Goal: Task Accomplishment & Management: Use online tool/utility

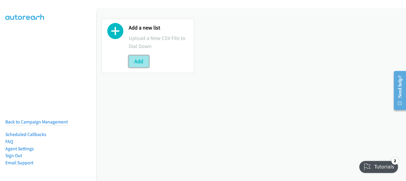
click at [140, 59] on button "Add" at bounding box center [139, 61] width 20 height 12
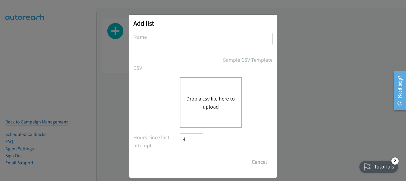
click at [195, 37] on input "text" at bounding box center [226, 39] width 93 height 12
type input "billys list"
click at [203, 101] on button "Drop a csv file here to upload" at bounding box center [211, 102] width 49 height 16
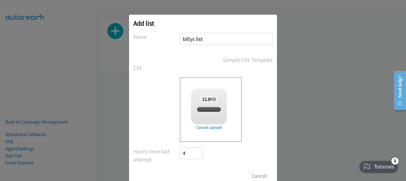
checkbox input "true"
drag, startPoint x: 195, startPoint y: 173, endPoint x: 190, endPoint y: 173, distance: 4.2
click at [195, 173] on input "Save List" at bounding box center [195, 176] width 31 height 12
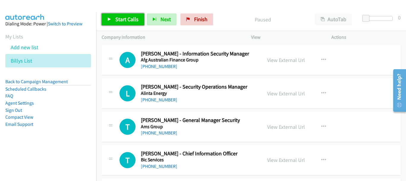
click at [122, 17] on span "Start Calls" at bounding box center [126, 19] width 23 height 7
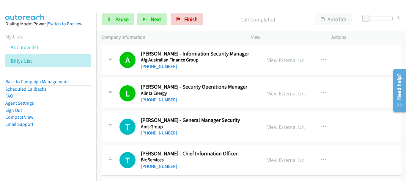
drag, startPoint x: 47, startPoint y: 8, endPoint x: 51, endPoint y: 11, distance: 5.8
click at [47, 8] on img at bounding box center [25, 10] width 45 height 21
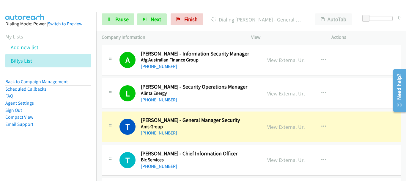
scroll to position [59, 0]
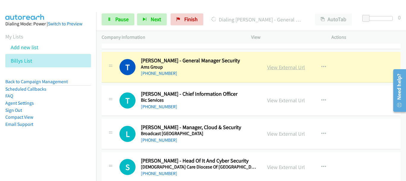
click at [290, 65] on link "View External Url" at bounding box center [286, 67] width 38 height 7
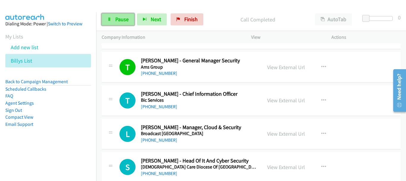
click at [119, 24] on link "Pause" at bounding box center [118, 19] width 33 height 12
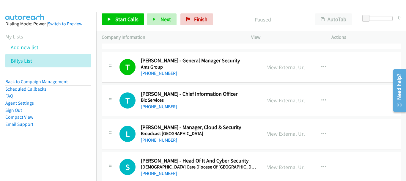
click at [397, 156] on td "S Callback Scheduled Scott De Mestre - Head Of It And Cyber Security Catholic C…" at bounding box center [251, 166] width 310 height 33
click at [122, 22] on span "Start Calls" at bounding box center [126, 19] width 23 height 7
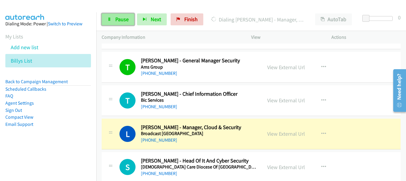
click at [117, 22] on span "Pause" at bounding box center [121, 19] width 13 height 7
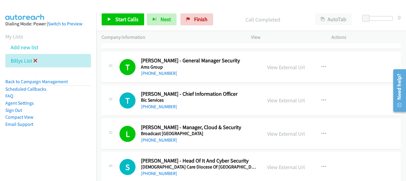
click at [34, 59] on icon at bounding box center [35, 61] width 4 height 4
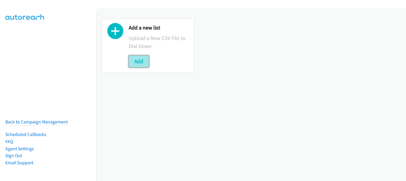
click at [134, 60] on button "Add" at bounding box center [139, 61] width 20 height 12
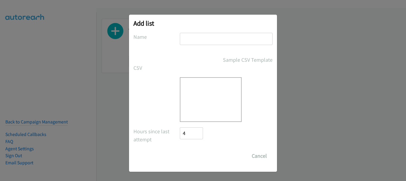
click at [187, 41] on input "text" at bounding box center [226, 39] width 93 height 12
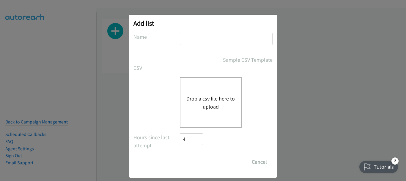
type input "sap"
click at [197, 90] on div "Drop a csv file here to upload" at bounding box center [211, 102] width 62 height 51
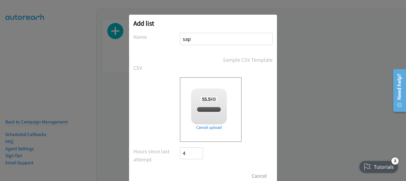
checkbox input "true"
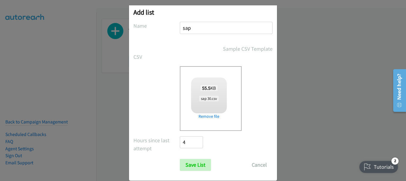
scroll to position [20, 0]
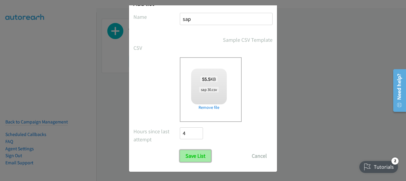
click at [195, 158] on input "Save List" at bounding box center [195, 156] width 31 height 12
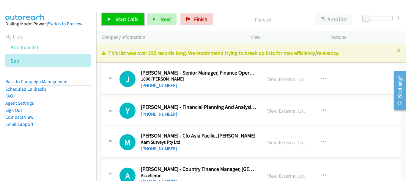
click at [126, 16] on span "Start Calls" at bounding box center [126, 19] width 23 height 7
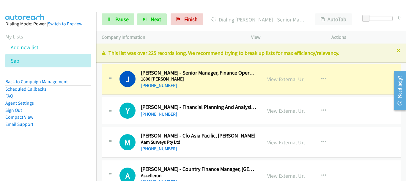
click at [38, 9] on img at bounding box center [25, 10] width 45 height 21
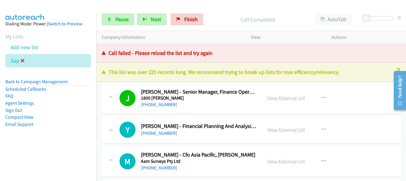
click at [21, 61] on icon at bounding box center [23, 61] width 4 height 4
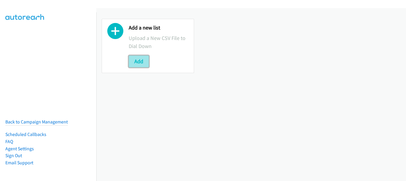
click at [143, 60] on button "Add" at bounding box center [139, 61] width 20 height 12
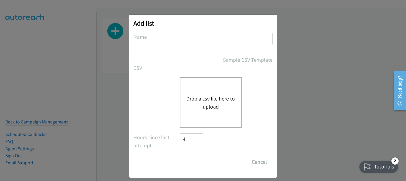
click at [236, 37] on input "text" at bounding box center [226, 39] width 93 height 12
type input "sap"
click at [200, 103] on button "Drop a csv file here to upload" at bounding box center [211, 102] width 49 height 16
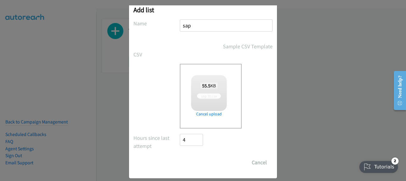
scroll to position [20, 0]
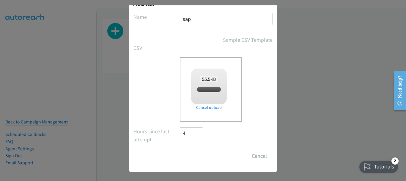
checkbox input "true"
click at [186, 159] on input "Save List" at bounding box center [195, 156] width 31 height 12
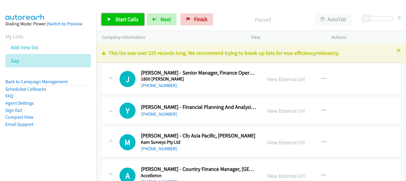
click at [124, 18] on span "Start Calls" at bounding box center [126, 19] width 23 height 7
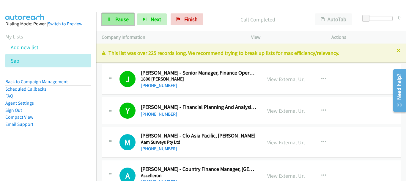
click at [134, 22] on link "Pause" at bounding box center [118, 19] width 33 height 12
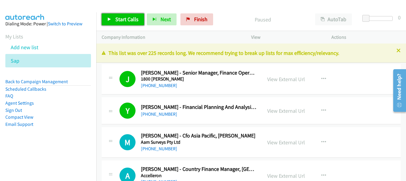
click at [118, 22] on span "Start Calls" at bounding box center [126, 19] width 23 height 7
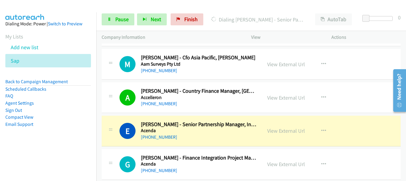
scroll to position [149, 0]
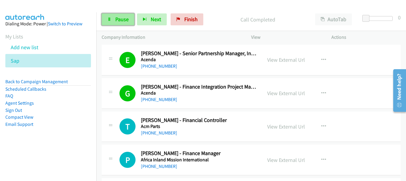
click at [112, 13] on link "Pause" at bounding box center [118, 19] width 33 height 12
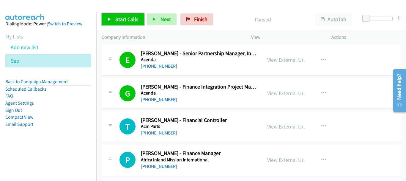
click at [115, 16] on span "Start Calls" at bounding box center [126, 19] width 23 height 7
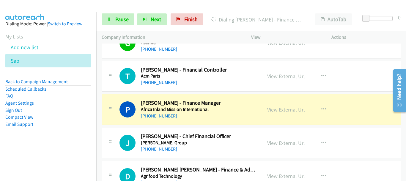
scroll to position [238, 0]
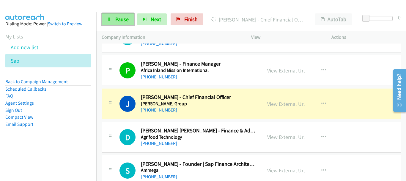
click at [120, 21] on span "Pause" at bounding box center [121, 19] width 13 height 7
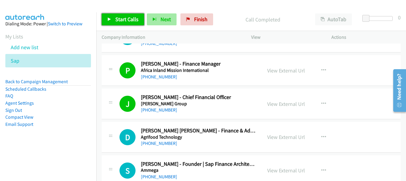
click at [108, 16] on link "Start Calls" at bounding box center [123, 19] width 43 height 12
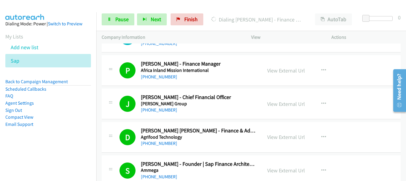
click at [48, 9] on div at bounding box center [200, 11] width 401 height 23
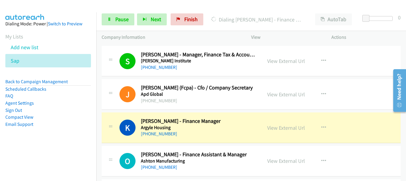
scroll to position [416, 0]
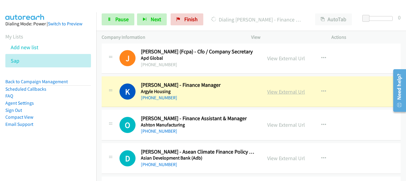
click at [289, 93] on link "View External Url" at bounding box center [286, 91] width 38 height 7
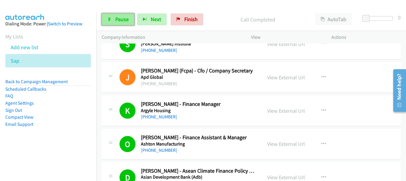
click at [126, 23] on link "Pause" at bounding box center [118, 19] width 33 height 12
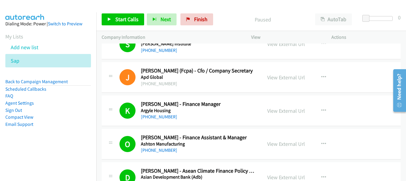
drag, startPoint x: 68, startPoint y: 13, endPoint x: 71, endPoint y: 15, distance: 3.6
click at [68, 14] on aside "Dialing Mode: Power | Switch to Preview My Lists Add new list Sap Back to Campa…" at bounding box center [48, 83] width 96 height 142
click at [133, 17] on span "Start Calls" at bounding box center [126, 19] width 23 height 7
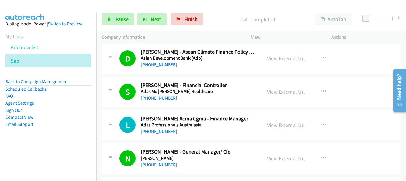
scroll to position [535, 0]
click at [119, 17] on span "Pause" at bounding box center [121, 19] width 13 height 7
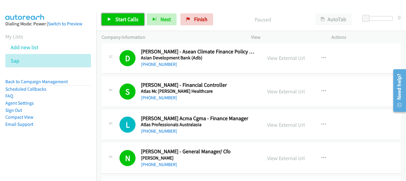
click at [122, 18] on span "Start Calls" at bounding box center [126, 19] width 23 height 7
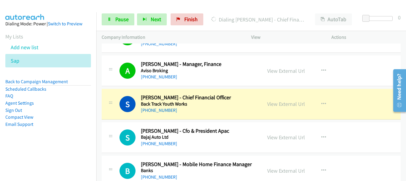
scroll to position [833, 0]
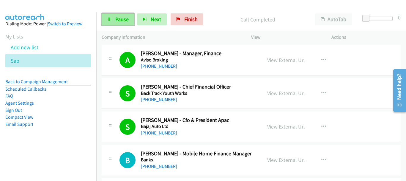
click at [120, 17] on span "Pause" at bounding box center [121, 19] width 13 height 7
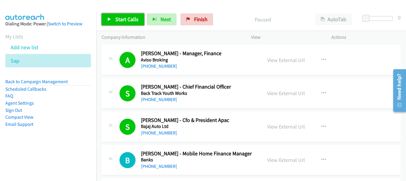
click at [120, 17] on span "Start Calls" at bounding box center [126, 19] width 23 height 7
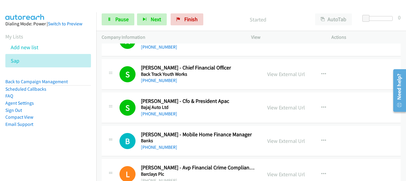
click at [28, 11] on img at bounding box center [25, 10] width 45 height 21
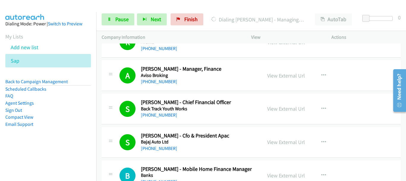
scroll to position [828, 0]
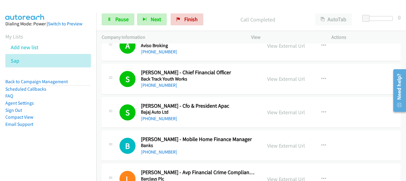
click at [57, 5] on div at bounding box center [200, 11] width 401 height 23
click at [45, 21] on div "Dialing Mode: Power | Switch to Preview" at bounding box center [48, 23] width 86 height 7
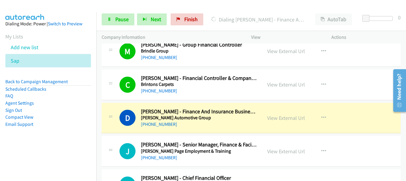
scroll to position [1274, 0]
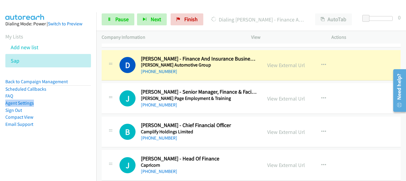
drag, startPoint x: 81, startPoint y: 94, endPoint x: 81, endPoint y: 104, distance: 9.8
click at [81, 104] on ul "Back to Campaign Management Scheduled Callbacks FAQ Agent Settings Sign Out Com…" at bounding box center [48, 102] width 86 height 49
click at [276, 64] on link "View External Url" at bounding box center [286, 65] width 38 height 7
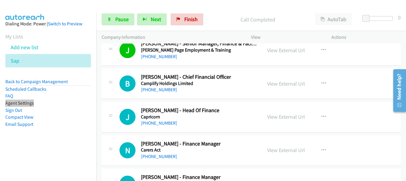
scroll to position [1334, 0]
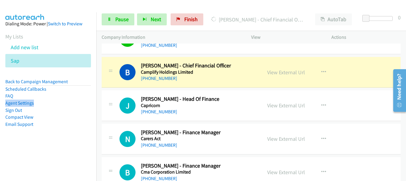
click at [289, 76] on div "View External Url" at bounding box center [286, 72] width 38 height 8
click at [279, 71] on link "View External Url" at bounding box center [286, 72] width 38 height 7
click at [117, 18] on span "Pause" at bounding box center [121, 19] width 13 height 7
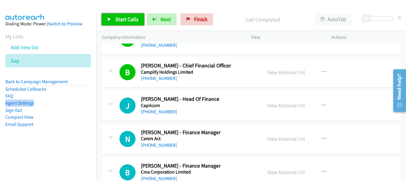
click at [122, 24] on link "Start Calls" at bounding box center [123, 19] width 43 height 12
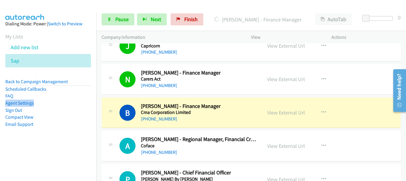
scroll to position [1423, 0]
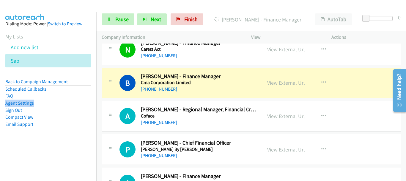
click at [98, 106] on td "A Callback Scheduled Anthony Sullivan - Regional Manager, Financial Crimes (Asi…" at bounding box center [251, 115] width 310 height 33
click at [100, 106] on td "A Callback Scheduled Anthony Sullivan - Regional Manager, Financial Crimes (Asi…" at bounding box center [251, 115] width 310 height 33
click at [72, 107] on li "Sign Out" at bounding box center [48, 109] width 86 height 7
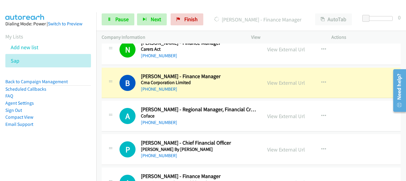
click at [72, 107] on li "Sign Out" at bounding box center [48, 109] width 86 height 7
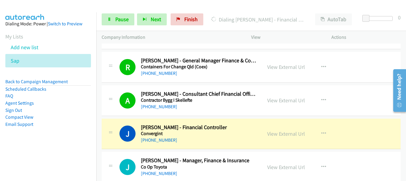
scroll to position [1602, 0]
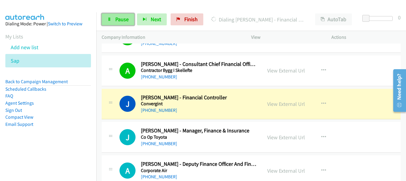
click at [121, 18] on span "Pause" at bounding box center [121, 19] width 13 height 7
drag, startPoint x: 280, startPoint y: 100, endPoint x: 282, endPoint y: 107, distance: 7.1
click at [278, 106] on link "View External Url" at bounding box center [286, 103] width 38 height 7
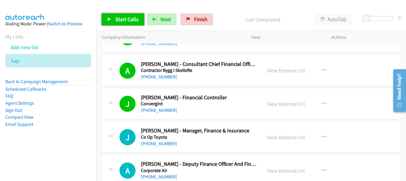
click at [123, 18] on span "Start Calls" at bounding box center [126, 19] width 23 height 7
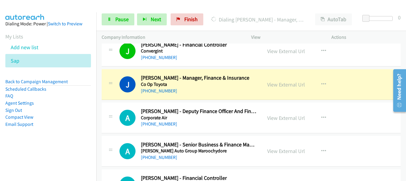
scroll to position [1661, 0]
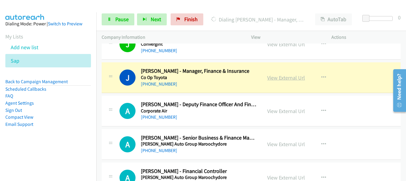
click at [288, 77] on link "View External Url" at bounding box center [286, 77] width 38 height 7
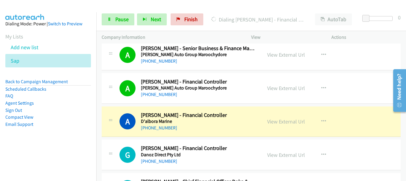
scroll to position [1780, 0]
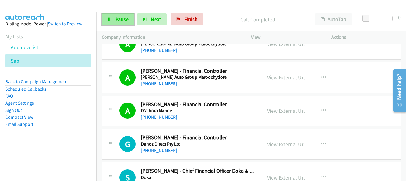
click at [117, 18] on span "Pause" at bounding box center [121, 19] width 13 height 7
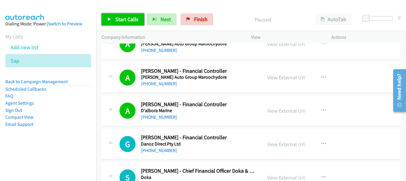
click at [126, 18] on span "Start Calls" at bounding box center [126, 19] width 23 height 7
click at [116, 21] on span "Start Calls" at bounding box center [126, 19] width 23 height 7
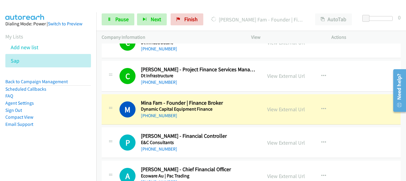
scroll to position [1959, 0]
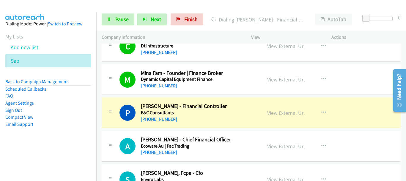
click at [51, 75] on aside "Dialing Mode: Power | Switch to Preview My Lists Add new list Sap Back to Campa…" at bounding box center [48, 83] width 96 height 142
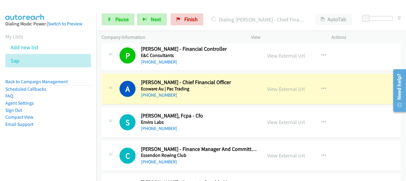
scroll to position [2018, 0]
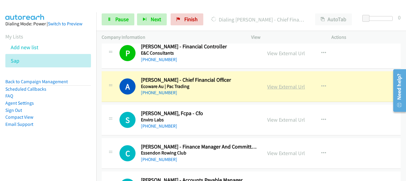
click at [269, 90] on link "View External Url" at bounding box center [286, 86] width 38 height 7
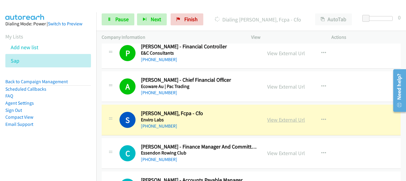
click at [276, 120] on link "View External Url" at bounding box center [286, 119] width 38 height 7
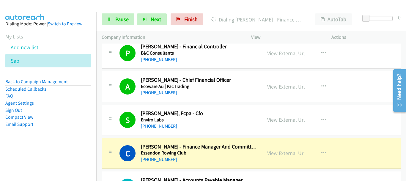
scroll to position [2078, 0]
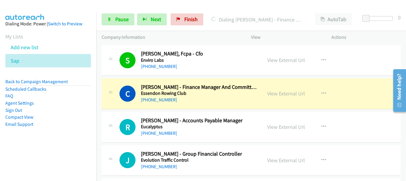
click at [371, 70] on div "S Callback Scheduled Steven Wang, Fcpa - Cfo Enviro Labs Australia/Sydney +61 4…" at bounding box center [251, 60] width 299 height 31
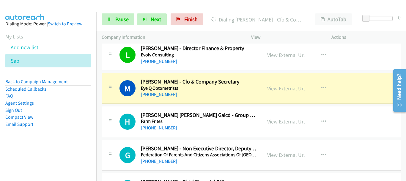
scroll to position [2226, 0]
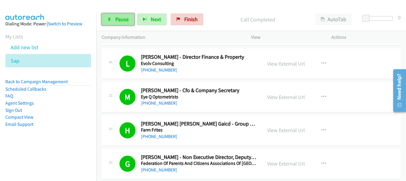
click at [107, 20] on link "Pause" at bounding box center [118, 19] width 33 height 12
click at [126, 24] on link "Pause" at bounding box center [118, 19] width 33 height 12
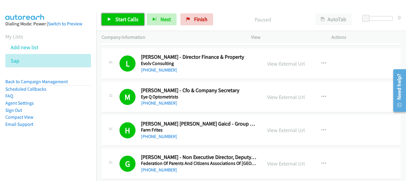
click at [126, 15] on link "Start Calls" at bounding box center [123, 19] width 43 height 12
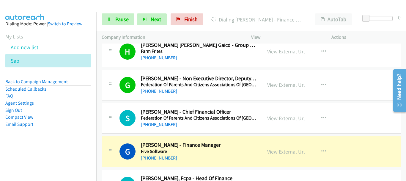
scroll to position [2375, 0]
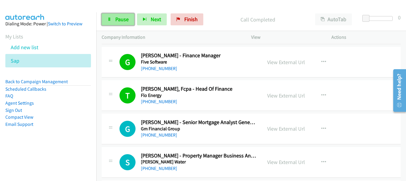
click at [125, 20] on span "Pause" at bounding box center [121, 19] width 13 height 7
click at [126, 18] on span "Pause" at bounding box center [121, 19] width 13 height 7
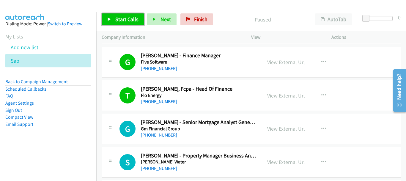
click at [119, 24] on link "Start Calls" at bounding box center [123, 19] width 43 height 12
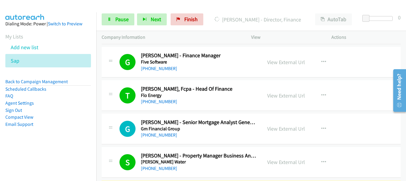
drag, startPoint x: 357, startPoint y: 80, endPoint x: 343, endPoint y: 75, distance: 14.7
click at [357, 80] on td "T Callback Scheduled Toan Bui, Fcpa - Head Of Finance Flo Energy Australia/Sydn…" at bounding box center [251, 95] width 310 height 33
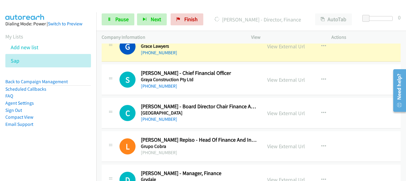
scroll to position [2494, 0]
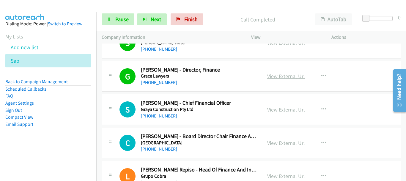
click at [289, 75] on link "View External Url" at bounding box center [286, 76] width 38 height 7
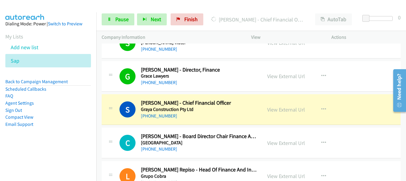
drag, startPoint x: 54, startPoint y: 44, endPoint x: 61, endPoint y: 47, distance: 7.7
click at [54, 44] on li "Add new list" at bounding box center [53, 46] width 96 height 13
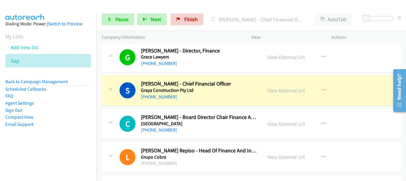
scroll to position [2524, 0]
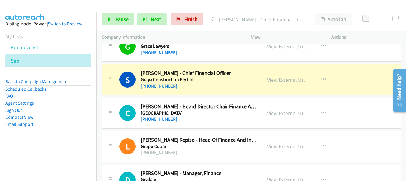
click at [284, 81] on link "View External Url" at bounding box center [286, 79] width 38 height 7
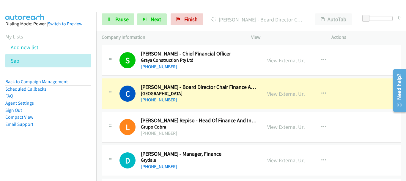
scroll to position [2554, 0]
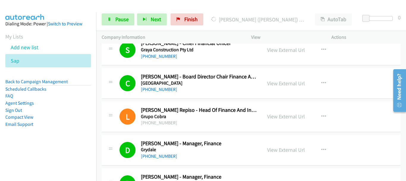
click at [27, 13] on aside "Dialing Mode: Power | Switch to Preview My Lists Add new list Sap Back to Campa…" at bounding box center [48, 83] width 96 height 142
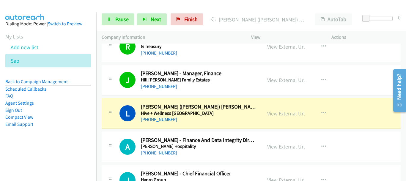
scroll to position [2732, 0]
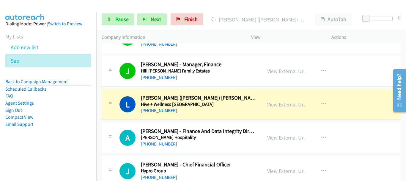
click at [270, 106] on link "View External Url" at bounding box center [286, 104] width 38 height 7
click at [117, 21] on span "Pause" at bounding box center [121, 19] width 13 height 7
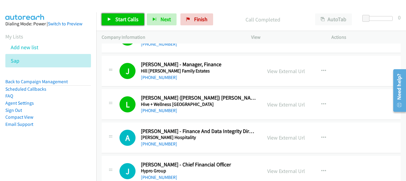
click at [123, 20] on span "Start Calls" at bounding box center [126, 19] width 23 height 7
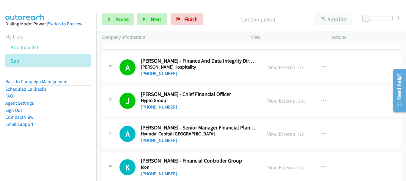
scroll to position [2851, 0]
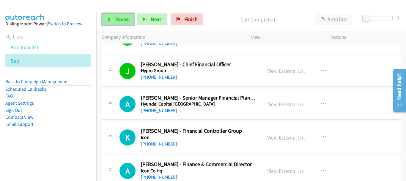
click at [121, 20] on span "Pause" at bounding box center [121, 19] width 13 height 7
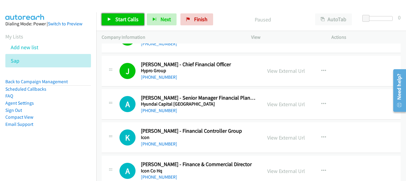
click at [126, 20] on span "Start Calls" at bounding box center [126, 19] width 23 height 7
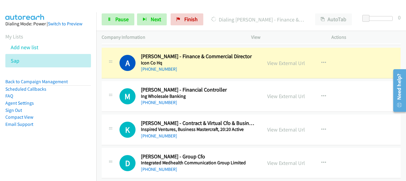
scroll to position [2940, 0]
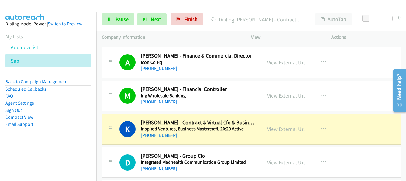
click at [59, 16] on aside "Dialing Mode: Power | Switch to Preview My Lists Add new list Sap Back to Campa…" at bounding box center [48, 83] width 96 height 142
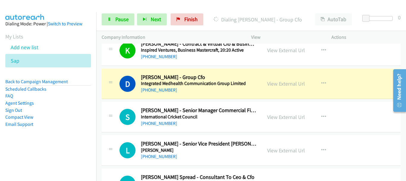
scroll to position [3029, 0]
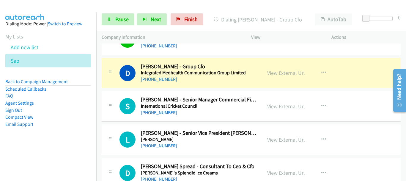
click at [281, 77] on div "View External Url View External Url Schedule/Manage Callback Start Calls Here R…" at bounding box center [305, 73] width 86 height 20
click at [279, 73] on link "View External Url" at bounding box center [286, 72] width 38 height 7
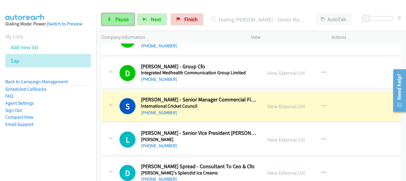
click at [114, 19] on link "Pause" at bounding box center [118, 19] width 33 height 12
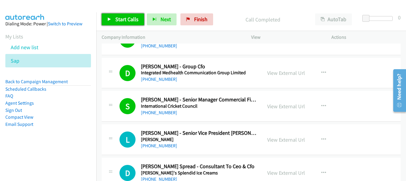
click at [122, 21] on span "Start Calls" at bounding box center [126, 19] width 23 height 7
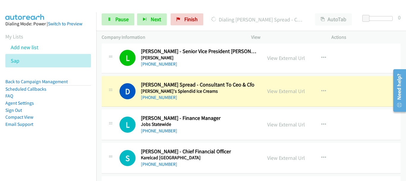
scroll to position [3148, 0]
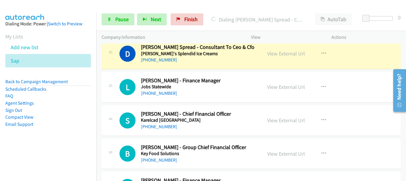
click at [374, 58] on div "D Callback Scheduled David Deane Spread - Consultant To Ceo & Cfo Jeni's Splend…" at bounding box center [251, 53] width 299 height 31
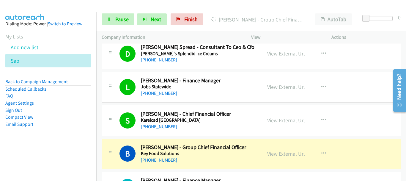
click at [373, 90] on div "L Callback Scheduled Lele Djukic - Finance Manager Jobs Statewide Australia/Syd…" at bounding box center [251, 87] width 299 height 31
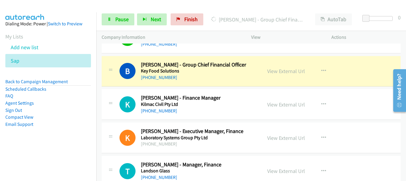
scroll to position [3238, 0]
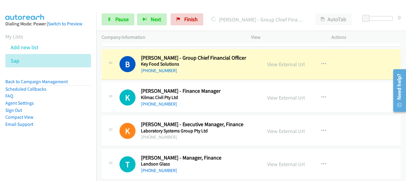
click at [375, 124] on div "K Callback Scheduled Kerrie Miller - Executive Manager, Finance Laboratory Syst…" at bounding box center [251, 130] width 299 height 31
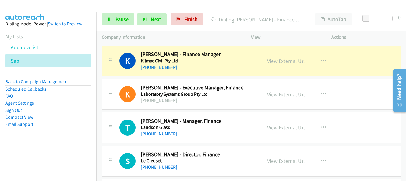
scroll to position [3267, 0]
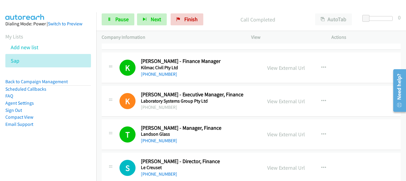
click at [38, 8] on img at bounding box center [25, 10] width 45 height 21
click at [118, 19] on span "Pause" at bounding box center [121, 19] width 13 height 7
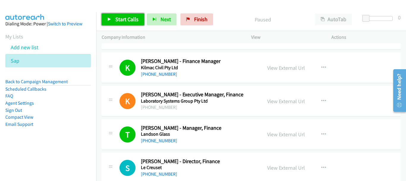
click at [124, 20] on span "Start Calls" at bounding box center [126, 19] width 23 height 7
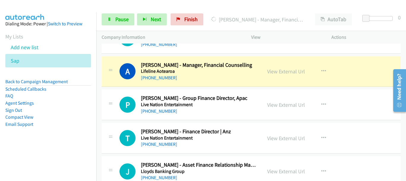
scroll to position [3386, 0]
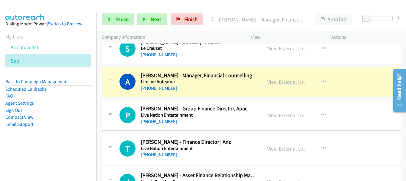
click at [273, 84] on link "View External Url" at bounding box center [286, 81] width 38 height 7
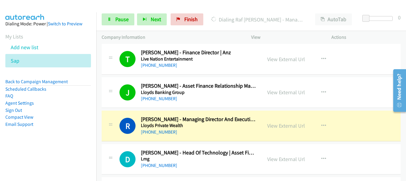
scroll to position [3505, 0]
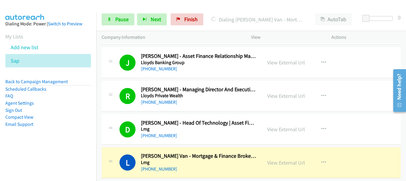
drag, startPoint x: 369, startPoint y: 98, endPoint x: 352, endPoint y: 99, distance: 17.3
click at [369, 98] on div "R Callback Scheduled Raf Joseph Hallak - Managing Director And Executive Financ…" at bounding box center [251, 96] width 299 height 31
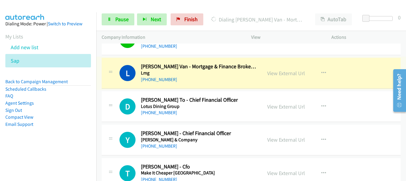
click at [275, 74] on link "View External Url" at bounding box center [286, 73] width 38 height 7
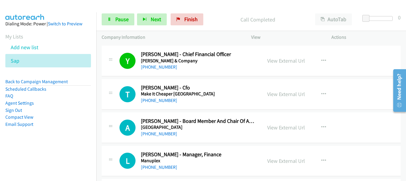
scroll to position [3684, 0]
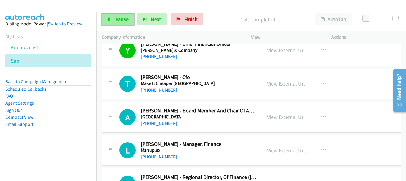
click at [122, 19] on span "Pause" at bounding box center [121, 19] width 13 height 7
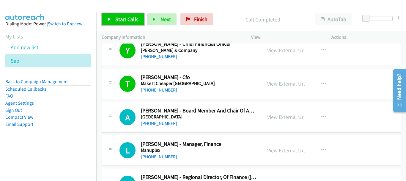
click at [131, 17] on span "Start Calls" at bounding box center [126, 19] width 23 height 7
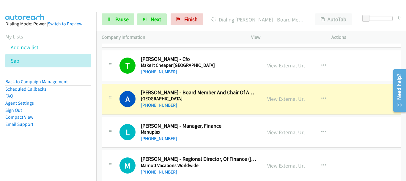
scroll to position [3743, 0]
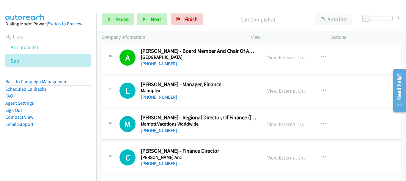
click at [59, 12] on aside "Dialing Mode: Power | Switch to Preview My Lists Add new list Sap Back to Campa…" at bounding box center [48, 83] width 96 height 142
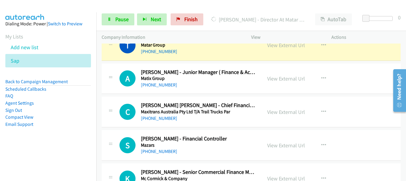
scroll to position [3892, 0]
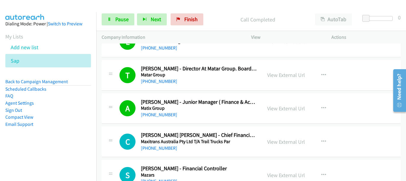
click at [50, 16] on aside "Dialing Mode: Power | Switch to Preview My Lists Add new list Sap Back to Campa…" at bounding box center [48, 83] width 96 height 142
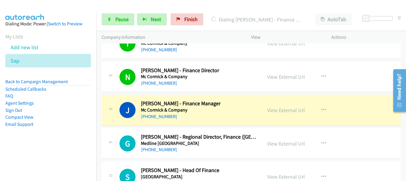
scroll to position [4100, 0]
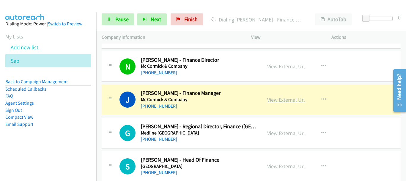
click at [283, 100] on link "View External Url" at bounding box center [286, 99] width 38 height 7
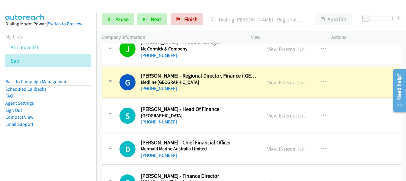
scroll to position [4160, 0]
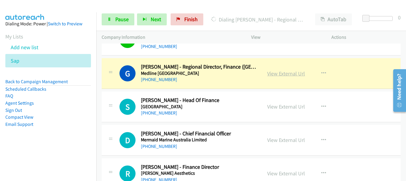
click at [277, 74] on link "View External Url" at bounding box center [286, 73] width 38 height 7
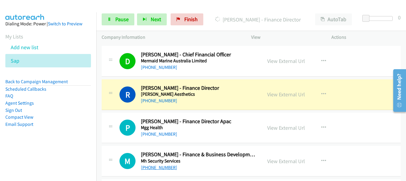
scroll to position [4249, 0]
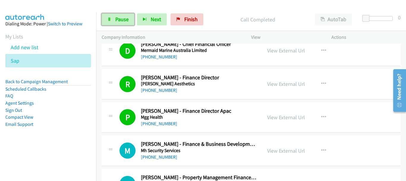
click at [128, 19] on span "Pause" at bounding box center [121, 19] width 13 height 7
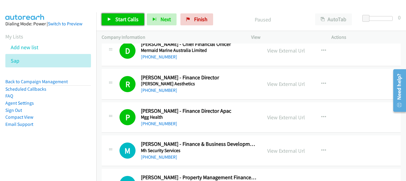
click at [123, 22] on span "Start Calls" at bounding box center [126, 19] width 23 height 7
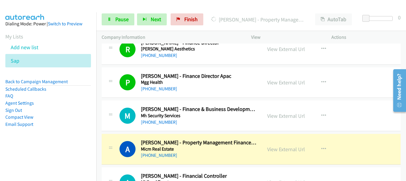
scroll to position [4368, 0]
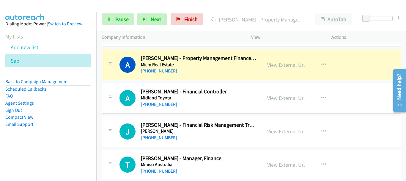
click at [351, 73] on div "A Callback Scheduled Anthony Liyanto - Property Management Finance Administrati…" at bounding box center [251, 64] width 299 height 31
drag, startPoint x: 289, startPoint y: 65, endPoint x: 175, endPoint y: 179, distance: 161.5
click at [276, 63] on link "View External Url" at bounding box center [286, 64] width 38 height 7
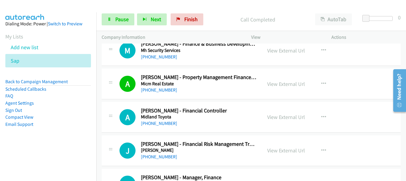
drag, startPoint x: 102, startPoint y: 37, endPoint x: 96, endPoint y: 80, distance: 43.3
click at [102, 38] on p "Company Information" at bounding box center [171, 37] width 139 height 7
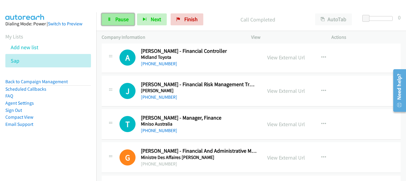
click at [118, 22] on span "Pause" at bounding box center [121, 19] width 13 height 7
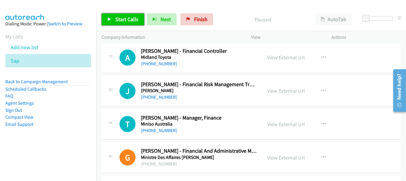
click at [126, 20] on span "Start Calls" at bounding box center [126, 19] width 23 height 7
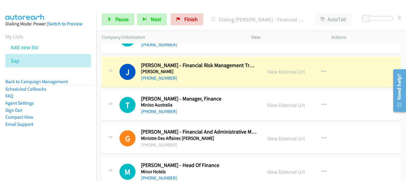
click at [47, 7] on img at bounding box center [25, 10] width 45 height 21
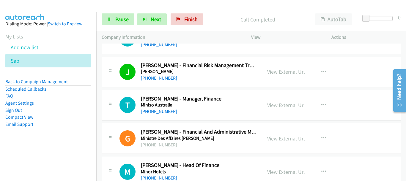
click at [366, 63] on div "J Callback Scheduled Jessica Lim - Financial Risk Management Trader Milliman Au…" at bounding box center [251, 72] width 299 height 31
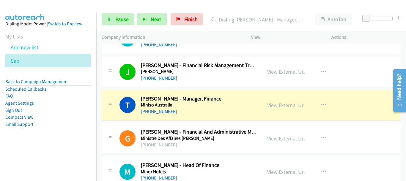
click at [35, 7] on img at bounding box center [25, 10] width 45 height 21
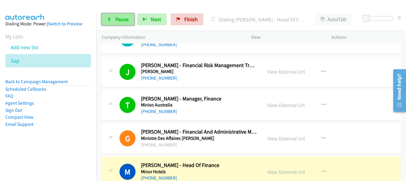
click at [122, 22] on span "Pause" at bounding box center [121, 19] width 13 height 7
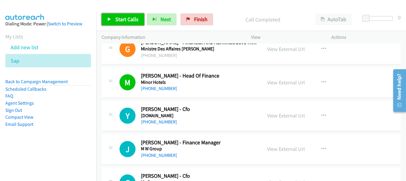
click at [131, 14] on link "Start Calls" at bounding box center [123, 19] width 43 height 12
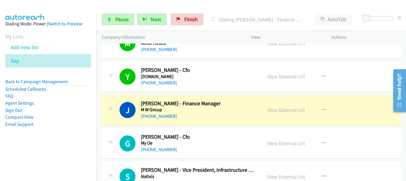
scroll to position [4576, 0]
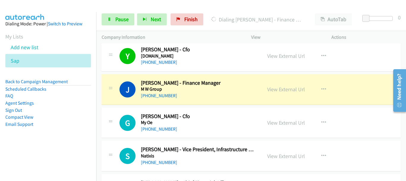
click at [363, 87] on div "J Callback Scheduled Jennifer Pryde - Finance Manager M W Group Australia/Sydne…" at bounding box center [251, 89] width 299 height 31
click at [292, 89] on link "View External Url" at bounding box center [286, 89] width 38 height 7
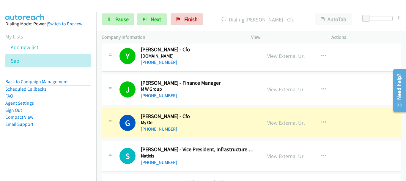
scroll to position [4606, 0]
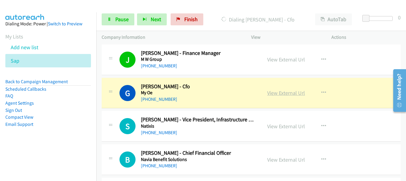
click at [292, 92] on link "View External Url" at bounding box center [286, 92] width 38 height 7
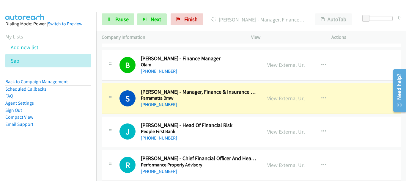
scroll to position [4963, 0]
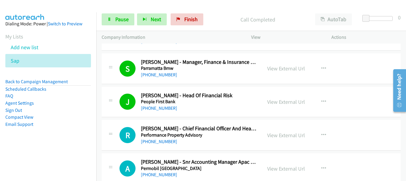
drag, startPoint x: 381, startPoint y: 103, endPoint x: 376, endPoint y: 106, distance: 5.6
click at [381, 103] on div "J Callback Scheduled Jason Simes - Head Of Financial Risk People First Bank Aus…" at bounding box center [251, 102] width 299 height 31
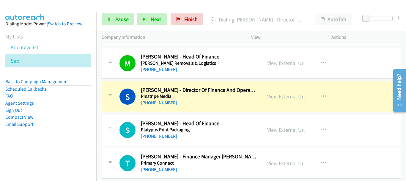
scroll to position [5112, 0]
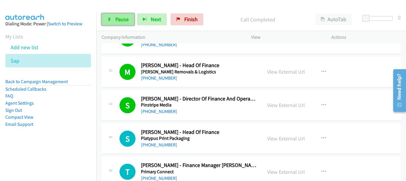
click at [115, 21] on link "Pause" at bounding box center [118, 19] width 33 height 12
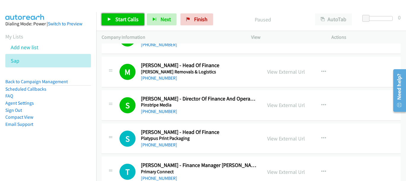
click at [126, 17] on span "Start Calls" at bounding box center [126, 19] width 23 height 7
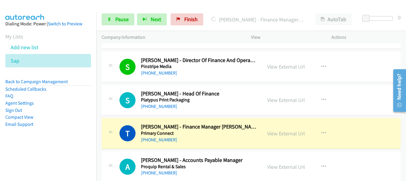
scroll to position [5142, 0]
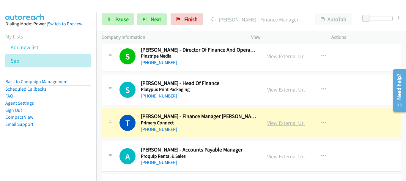
click at [275, 124] on link "View External Url" at bounding box center [286, 122] width 38 height 7
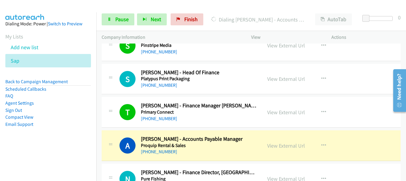
scroll to position [5171, 0]
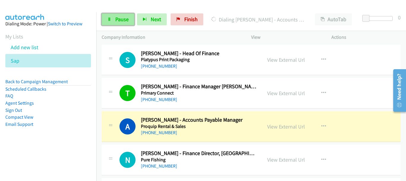
click at [122, 18] on span "Pause" at bounding box center [121, 19] width 13 height 7
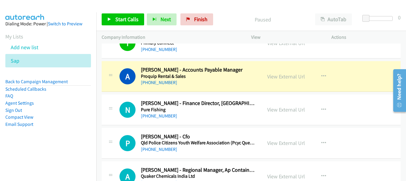
scroll to position [5231, 0]
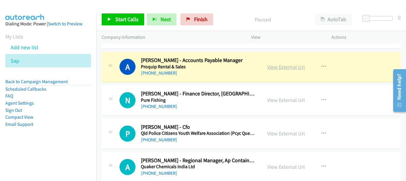
click at [277, 67] on link "View External Url" at bounding box center [286, 66] width 38 height 7
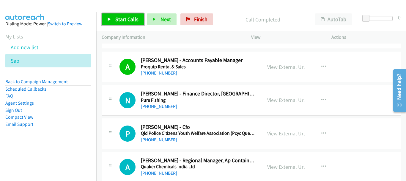
click at [124, 22] on span "Start Calls" at bounding box center [126, 19] width 23 height 7
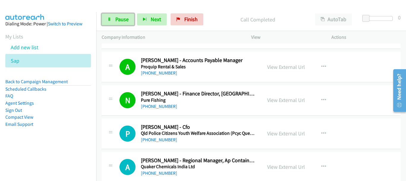
click at [122, 21] on span "Pause" at bounding box center [121, 19] width 13 height 7
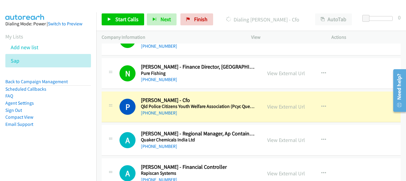
scroll to position [5290, 0]
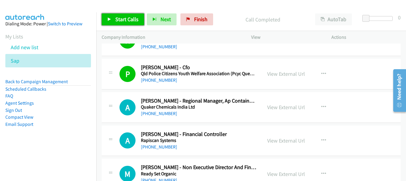
click at [117, 24] on link "Start Calls" at bounding box center [123, 19] width 43 height 12
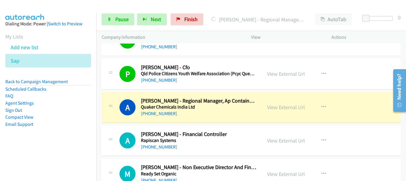
click at [58, 5] on div at bounding box center [200, 11] width 401 height 23
click at [276, 108] on link "View External Url" at bounding box center [286, 107] width 38 height 7
click at [116, 22] on span "Pause" at bounding box center [121, 19] width 13 height 7
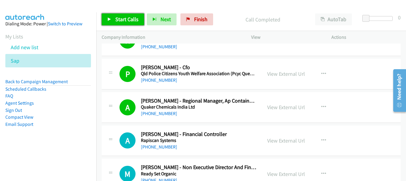
click at [132, 19] on span "Start Calls" at bounding box center [126, 19] width 23 height 7
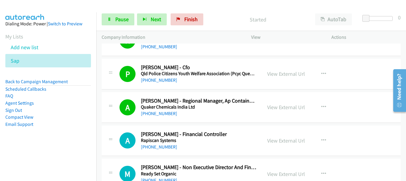
click at [36, 6] on img at bounding box center [25, 10] width 45 height 21
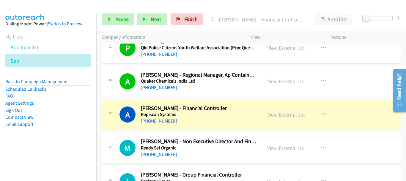
scroll to position [5350, 0]
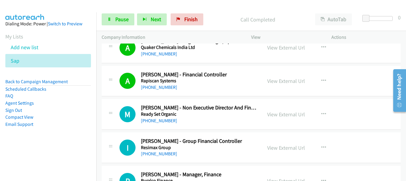
click at [41, 126] on li "Email Support" at bounding box center [48, 123] width 86 height 7
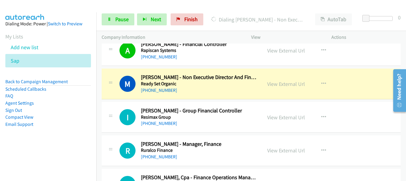
scroll to position [5409, 0]
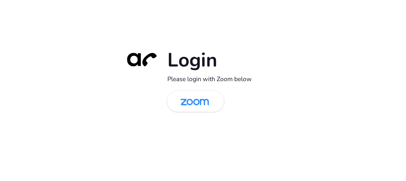
click at [183, 112] on div "Login Please login with Zoom below" at bounding box center [203, 90] width 167 height 85
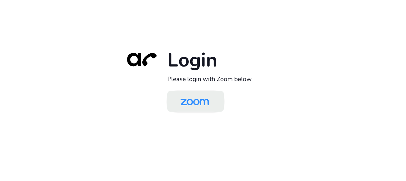
click at [203, 111] on img at bounding box center [194, 101] width 41 height 19
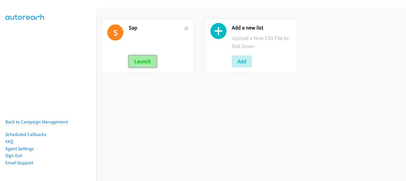
click at [140, 66] on button "Launch" at bounding box center [143, 61] width 28 height 12
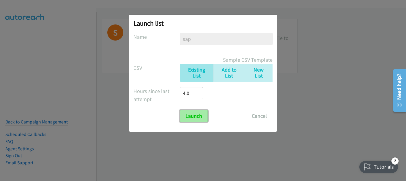
click at [194, 112] on input "Launch" at bounding box center [194, 116] width 28 height 12
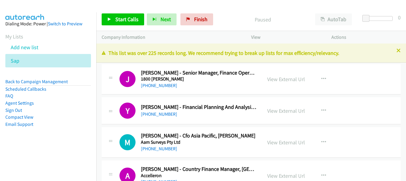
click at [113, 25] on div "Start Calls Pause Next Finish Paused AutoTab AutoTab 0" at bounding box center [251, 19] width 310 height 23
click at [118, 20] on span "Start Calls" at bounding box center [126, 19] width 23 height 7
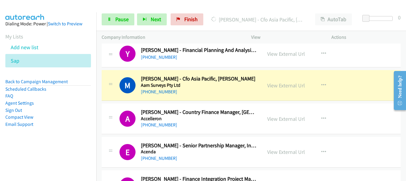
scroll to position [89, 0]
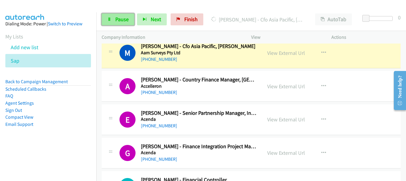
click at [129, 18] on link "Pause" at bounding box center [118, 19] width 33 height 12
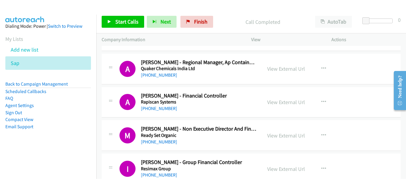
scroll to position [5331, 0]
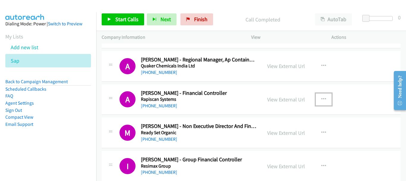
click at [323, 95] on button "button" at bounding box center [324, 99] width 16 height 12
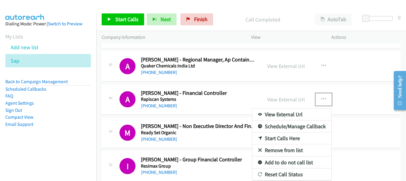
click at [279, 139] on link "Start Calls Here" at bounding box center [292, 138] width 79 height 12
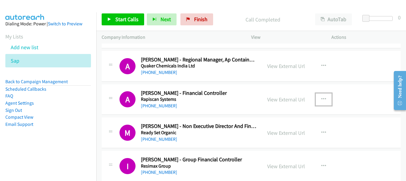
click at [322, 97] on icon "button" at bounding box center [324, 99] width 5 height 5
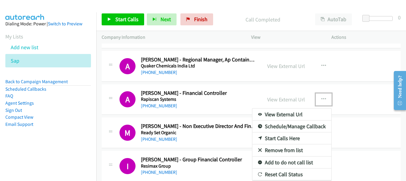
drag, startPoint x: 281, startPoint y: 138, endPoint x: 146, endPoint y: 41, distance: 166.5
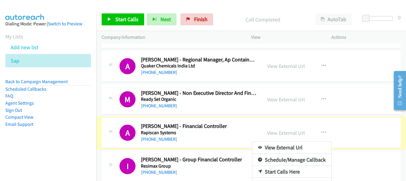
click at [118, 17] on div at bounding box center [203, 90] width 406 height 181
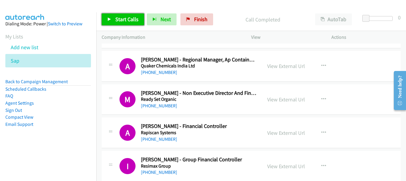
click at [116, 20] on span "Start Calls" at bounding box center [126, 19] width 23 height 7
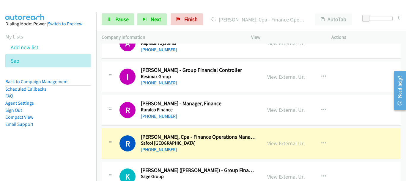
scroll to position [5450, 0]
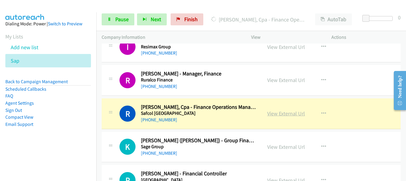
click at [287, 112] on link "View External Url" at bounding box center [286, 113] width 38 height 7
click at [123, 17] on span "Pause" at bounding box center [121, 19] width 13 height 7
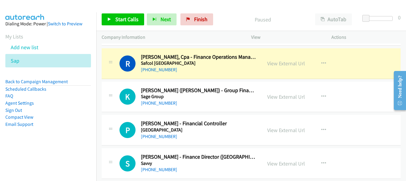
scroll to position [5510, 0]
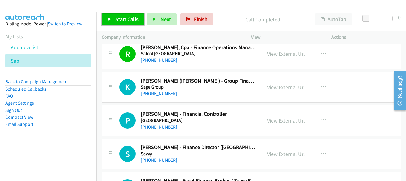
click at [126, 20] on span "Start Calls" at bounding box center [126, 19] width 23 height 7
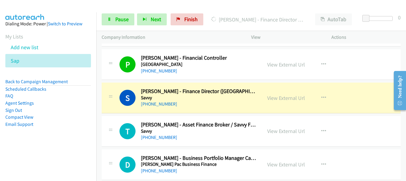
scroll to position [5569, 0]
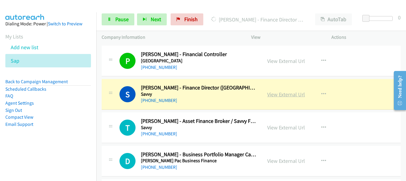
click at [288, 91] on link "View External Url" at bounding box center [286, 94] width 38 height 7
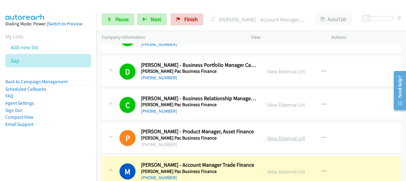
scroll to position [5748, 0]
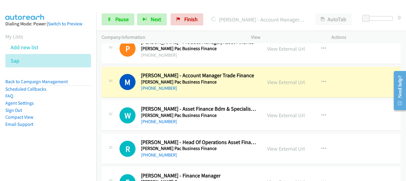
click at [37, 151] on aside "Dialing Mode: Power | Switch to Preview My Lists Add new list Sap Back to Campa…" at bounding box center [48, 83] width 96 height 142
click at [278, 82] on link "View External Url" at bounding box center [286, 82] width 38 height 7
click at [122, 18] on span "Pause" at bounding box center [121, 19] width 13 height 7
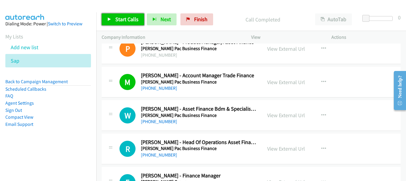
click at [121, 22] on span "Start Calls" at bounding box center [126, 19] width 23 height 7
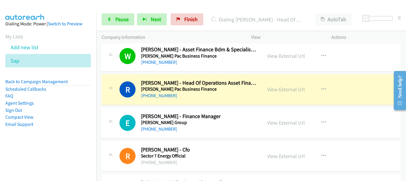
scroll to position [5807, 0]
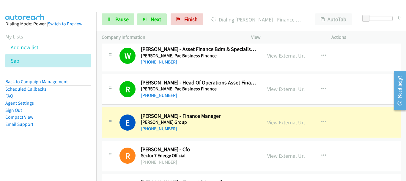
click at [382, 126] on div "E Callback Scheduled Erin Farrelly - Finance Manager Scott Pickett Group Austra…" at bounding box center [251, 122] width 299 height 31
click at [300, 120] on link "View External Url" at bounding box center [286, 122] width 38 height 7
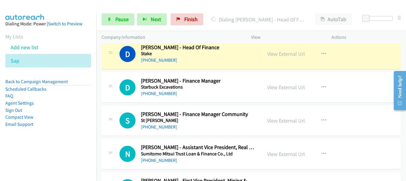
scroll to position [6016, 0]
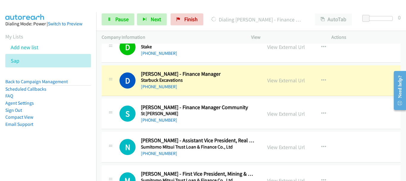
click at [364, 81] on div "D Callback Scheduled David Walters - Finance Manager Starbuck Excavations Austr…" at bounding box center [251, 80] width 299 height 31
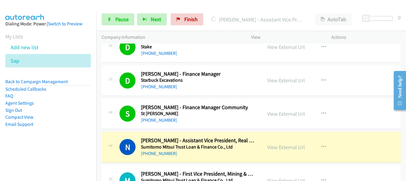
click at [364, 86] on div "D Callback Scheduled David Walters - Finance Manager Starbuck Excavations Austr…" at bounding box center [251, 80] width 299 height 31
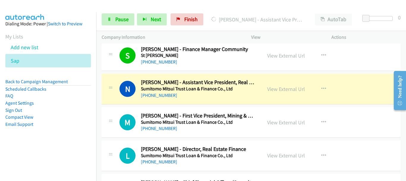
scroll to position [6075, 0]
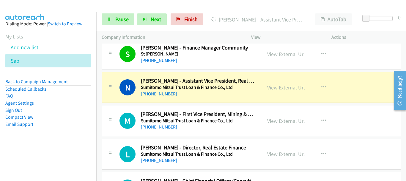
click at [273, 89] on link "View External Url" at bounding box center [286, 87] width 38 height 7
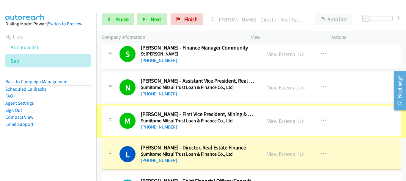
scroll to position [6135, 0]
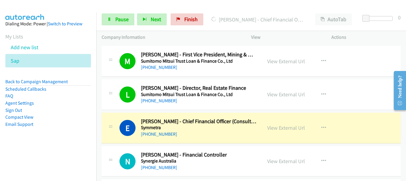
drag, startPoint x: 380, startPoint y: 131, endPoint x: 373, endPoint y: 131, distance: 6.5
click at [380, 131] on div "E Callback Scheduled Elliott Wong - Chief Financial Officer (Consulting) Symmet…" at bounding box center [251, 127] width 299 height 31
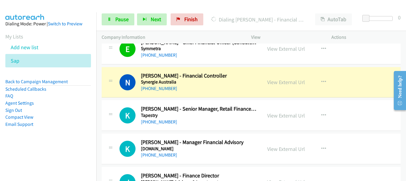
scroll to position [6224, 0]
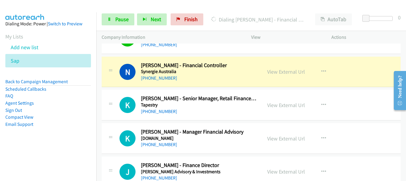
click at [365, 106] on div "K Callback Scheduled Kar Han Goh - Senior Manager, Retail Finance Coach & Kate …" at bounding box center [251, 105] width 299 height 31
click at [280, 71] on link "View External Url" at bounding box center [286, 71] width 38 height 7
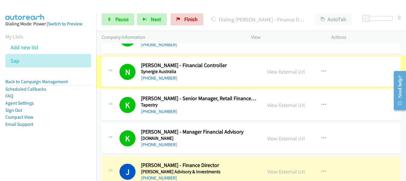
scroll to position [6313, 0]
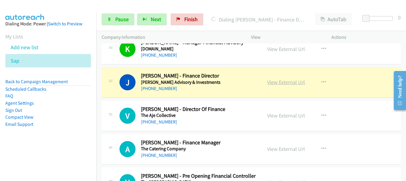
click at [284, 82] on link "View External Url" at bounding box center [286, 82] width 38 height 7
click at [116, 21] on span "Pause" at bounding box center [121, 19] width 13 height 7
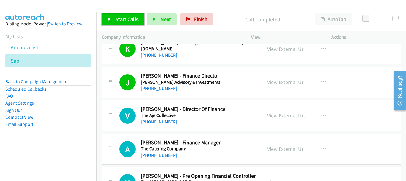
click at [124, 18] on span "Start Calls" at bounding box center [126, 19] width 23 height 7
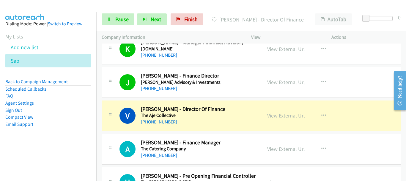
click at [295, 117] on link "View External Url" at bounding box center [286, 115] width 38 height 7
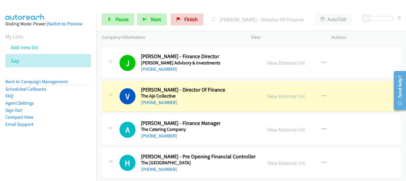
scroll to position [6343, 0]
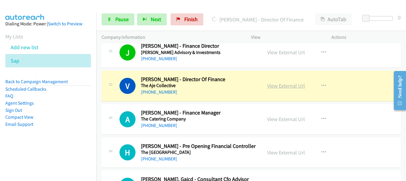
click at [286, 85] on link "View External Url" at bounding box center [286, 85] width 38 height 7
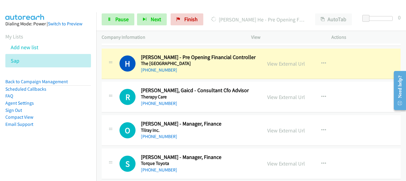
scroll to position [6432, 0]
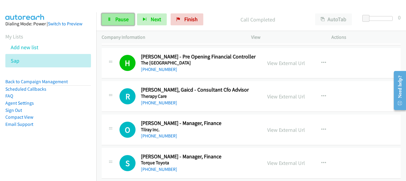
click at [125, 21] on span "Pause" at bounding box center [121, 19] width 13 height 7
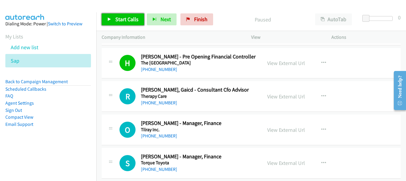
click at [125, 21] on span "Start Calls" at bounding box center [126, 19] width 23 height 7
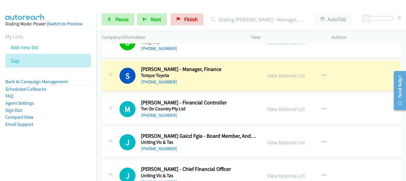
scroll to position [6521, 0]
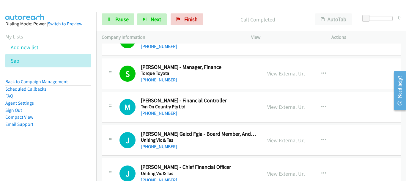
click at [377, 68] on div "S Callback Scheduled Sandra Hurst - Manager, Finance Torque Toyota Australia/Sy…" at bounding box center [251, 73] width 299 height 31
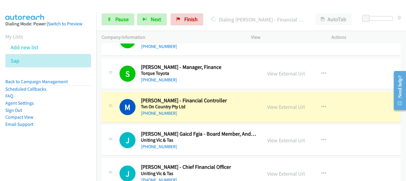
scroll to position [6551, 0]
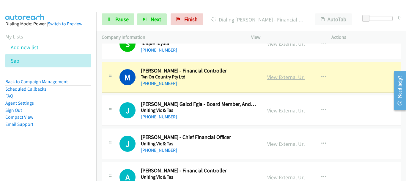
click at [291, 78] on link "View External Url" at bounding box center [286, 76] width 38 height 7
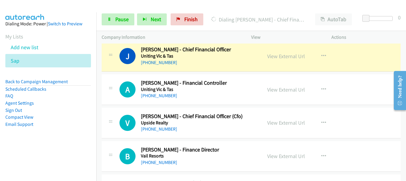
scroll to position [6640, 0]
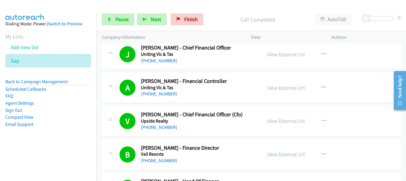
drag, startPoint x: 357, startPoint y: 68, endPoint x: 333, endPoint y: 72, distance: 23.8
click at [357, 68] on div "J Callback Scheduled Justin Flynn - Chief Financial Officer Uniting Vic & Tas A…" at bounding box center [251, 54] width 299 height 31
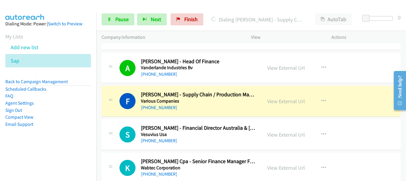
scroll to position [6759, 0]
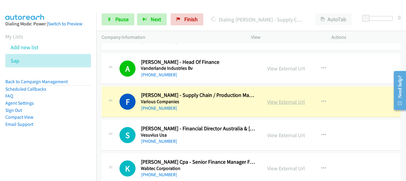
click at [293, 104] on link "View External Url" at bounding box center [286, 101] width 38 height 7
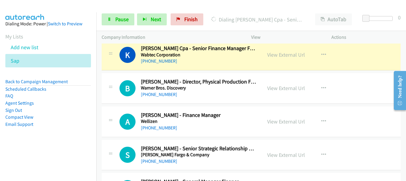
scroll to position [6878, 0]
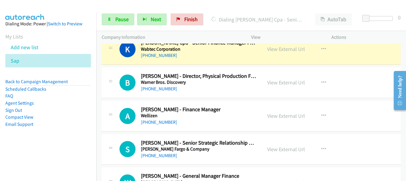
click at [361, 81] on div "B Callback Scheduled Bryan Davis - Director, Physical Production Finance Warner…" at bounding box center [251, 82] width 299 height 31
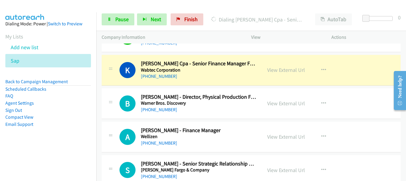
scroll to position [6848, 0]
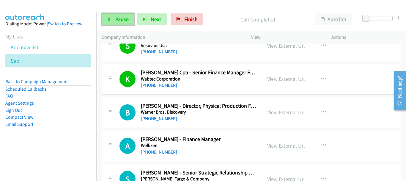
click at [129, 19] on link "Pause" at bounding box center [118, 19] width 33 height 12
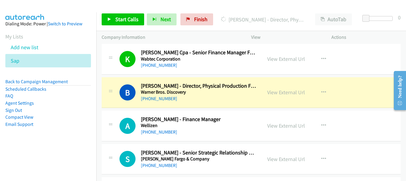
scroll to position [6878, 0]
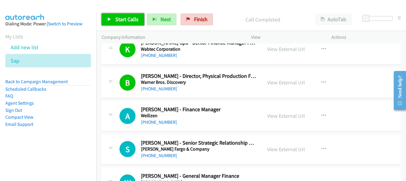
click at [129, 16] on span "Start Calls" at bounding box center [126, 19] width 23 height 7
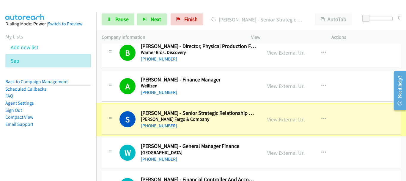
scroll to position [6938, 0]
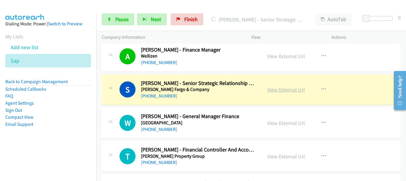
click at [283, 88] on link "View External Url" at bounding box center [286, 89] width 38 height 7
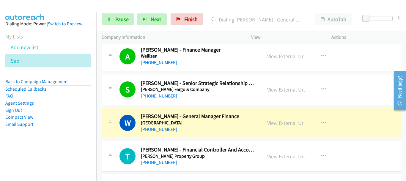
scroll to position [6997, 0]
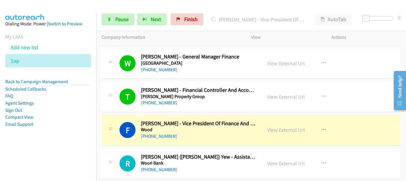
click at [59, 14] on aside "Dialing Mode: Power | Switch to Preview My Lists Add new list Sap Back to Campa…" at bounding box center [48, 83] width 96 height 142
click at [123, 20] on span "Pause" at bounding box center [121, 19] width 13 height 7
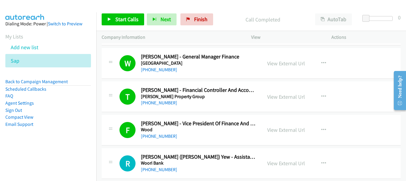
click at [39, 8] on img at bounding box center [25, 10] width 45 height 21
click at [127, 22] on span "Start Calls" at bounding box center [126, 19] width 23 height 7
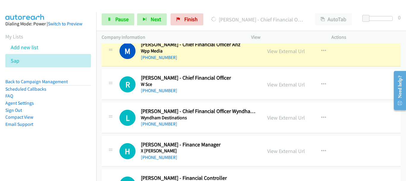
scroll to position [7146, 0]
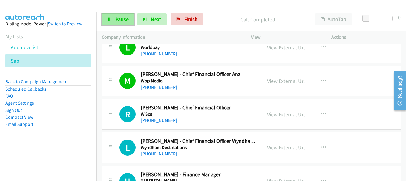
click at [112, 19] on link "Pause" at bounding box center [118, 19] width 33 height 12
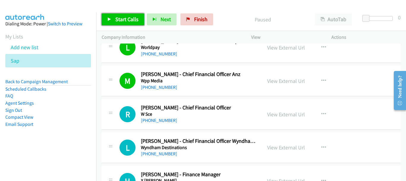
click at [126, 14] on link "Start Calls" at bounding box center [123, 19] width 43 height 12
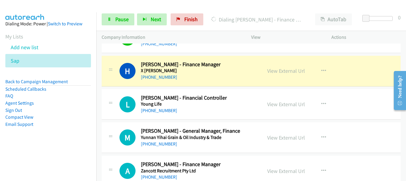
scroll to position [7265, 0]
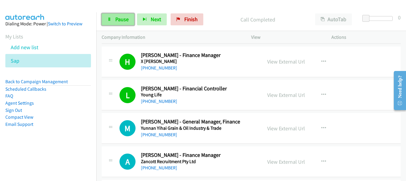
click at [124, 20] on span "Pause" at bounding box center [121, 19] width 13 height 7
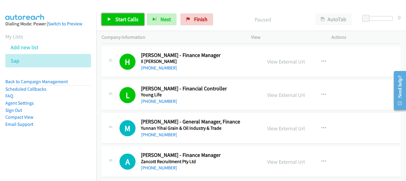
click at [128, 17] on span "Start Calls" at bounding box center [126, 19] width 23 height 7
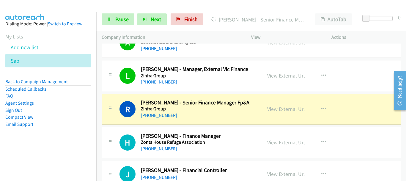
scroll to position [7414, 0]
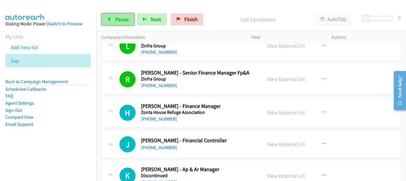
click at [123, 21] on span "Pause" at bounding box center [121, 19] width 13 height 7
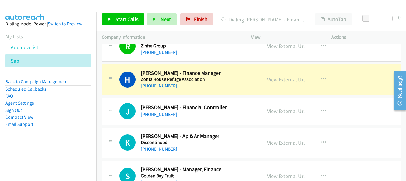
scroll to position [7473, 0]
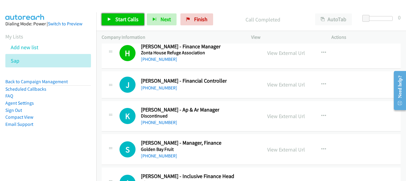
click at [122, 19] on span "Start Calls" at bounding box center [126, 19] width 23 height 7
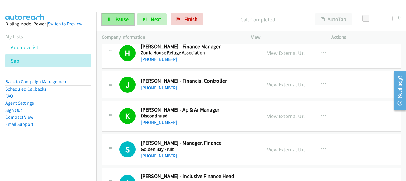
click at [115, 21] on link "Pause" at bounding box center [118, 19] width 33 height 12
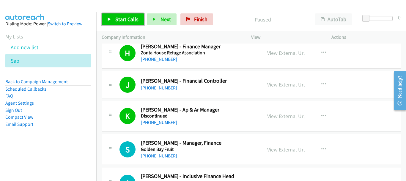
click at [134, 16] on span "Start Calls" at bounding box center [126, 19] width 23 height 7
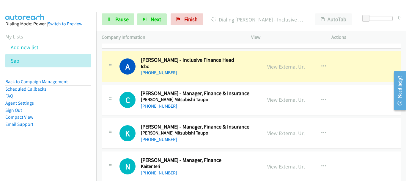
scroll to position [7592, 0]
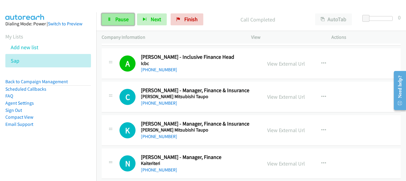
click at [117, 18] on span "Pause" at bounding box center [121, 19] width 13 height 7
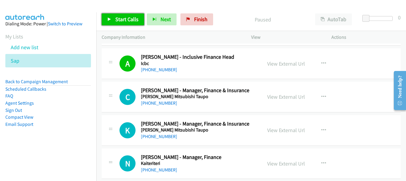
click at [136, 16] on span "Start Calls" at bounding box center [126, 19] width 23 height 7
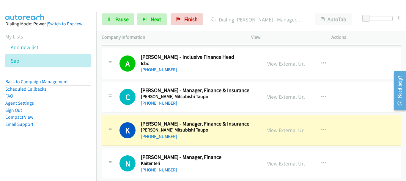
scroll to position [7622, 0]
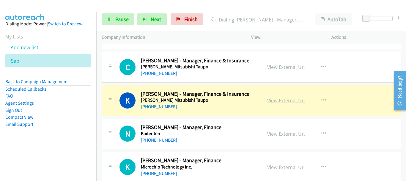
click at [275, 101] on link "View External Url" at bounding box center [286, 100] width 38 height 7
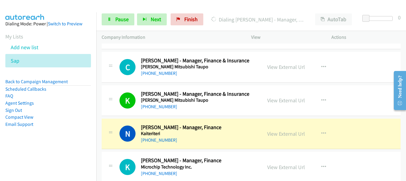
scroll to position [7681, 0]
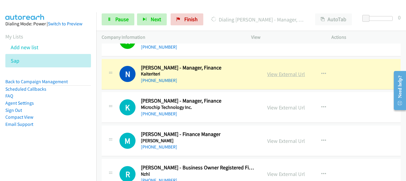
click at [281, 73] on link "View External Url" at bounding box center [286, 74] width 38 height 7
click at [123, 21] on span "Pause" at bounding box center [121, 19] width 13 height 7
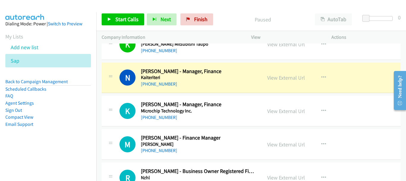
scroll to position [7652, 0]
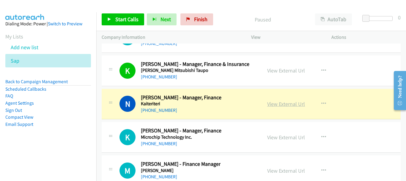
click at [284, 105] on link "View External Url" at bounding box center [286, 103] width 38 height 7
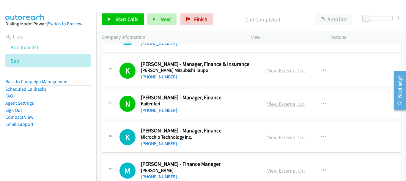
click at [279, 104] on link "View External Url" at bounding box center [286, 103] width 38 height 7
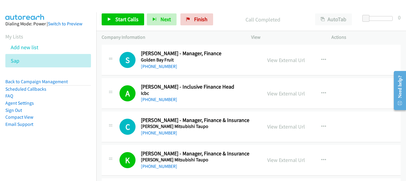
scroll to position [7681, 0]
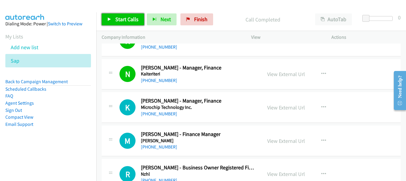
click at [120, 24] on link "Start Calls" at bounding box center [123, 19] width 43 height 12
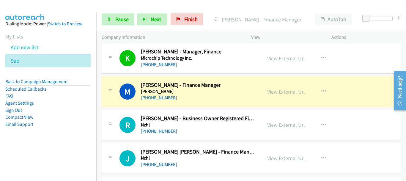
scroll to position [7741, 0]
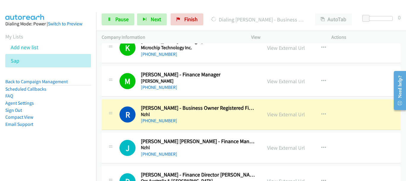
click at [365, 79] on div "M Callback Scheduled Maddy Wallace - Finance Manager Morrison Pacific/Auckland …" at bounding box center [251, 81] width 299 height 31
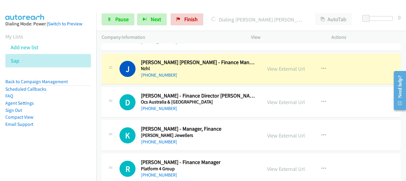
scroll to position [7830, 0]
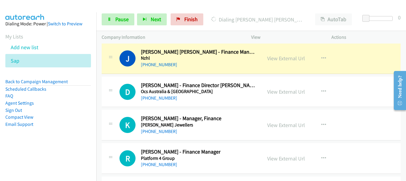
drag, startPoint x: 358, startPoint y: 90, endPoint x: 352, endPoint y: 90, distance: 6.8
click at [358, 90] on div "D Callback Scheduled Debby Wong - Finance Director Anz Ocs Australia & New Zeal…" at bounding box center [251, 91] width 299 height 31
click at [282, 58] on link "View External Url" at bounding box center [286, 58] width 38 height 7
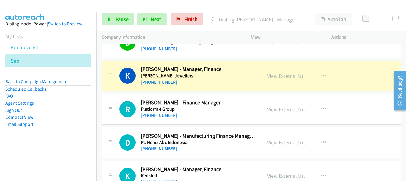
scroll to position [7890, 0]
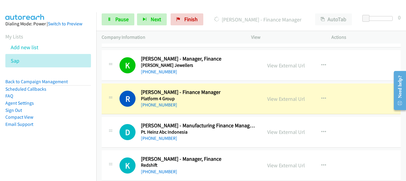
click at [373, 89] on div "R Callback Scheduled Rajeev Puri - Finance Manager Platform 4 Group Pacific/Auc…" at bounding box center [251, 98] width 299 height 31
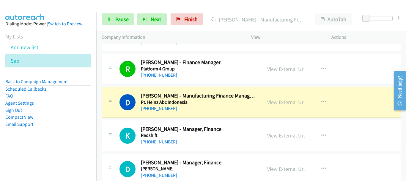
click at [389, 87] on div at bounding box center [397, 89] width 17 height 47
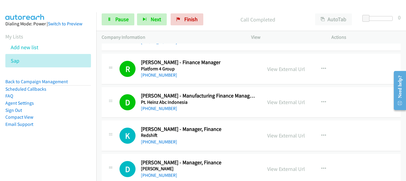
scroll to position [7979, 0]
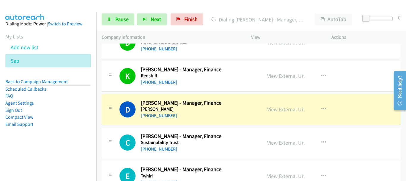
click at [358, 108] on div "D Callback Scheduled Deanna Livingstone - Manager, Finance Rodney Wayne Pacific…" at bounding box center [251, 109] width 299 height 31
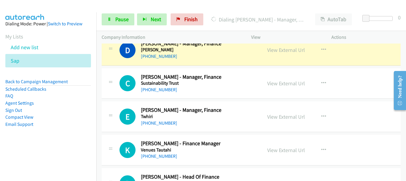
scroll to position [8038, 0]
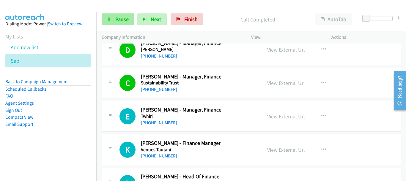
click at [118, 16] on span "Pause" at bounding box center [121, 19] width 13 height 7
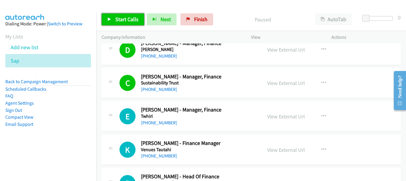
click at [118, 16] on span "Start Calls" at bounding box center [126, 19] width 23 height 7
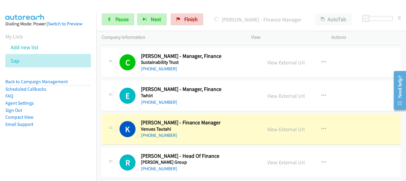
scroll to position [8098, 0]
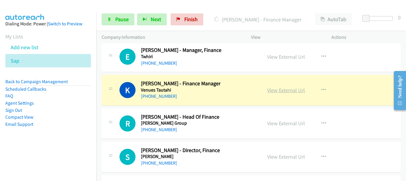
click at [283, 89] on link "View External Url" at bounding box center [286, 90] width 38 height 7
click at [120, 20] on span "Pause" at bounding box center [121, 19] width 13 height 7
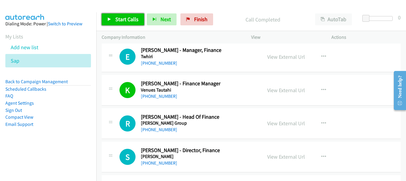
click at [126, 20] on span "Start Calls" at bounding box center [126, 19] width 23 height 7
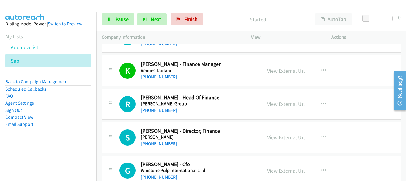
scroll to position [8128, 0]
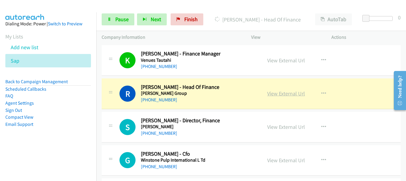
click at [276, 95] on link "View External Url" at bounding box center [286, 93] width 38 height 7
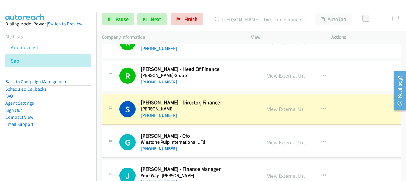
scroll to position [8164, 0]
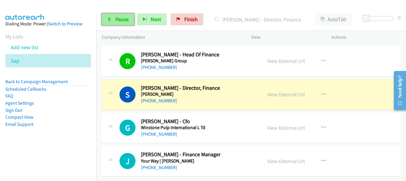
click at [115, 22] on span "Pause" at bounding box center [121, 19] width 13 height 7
